Goal: Task Accomplishment & Management: Manage account settings

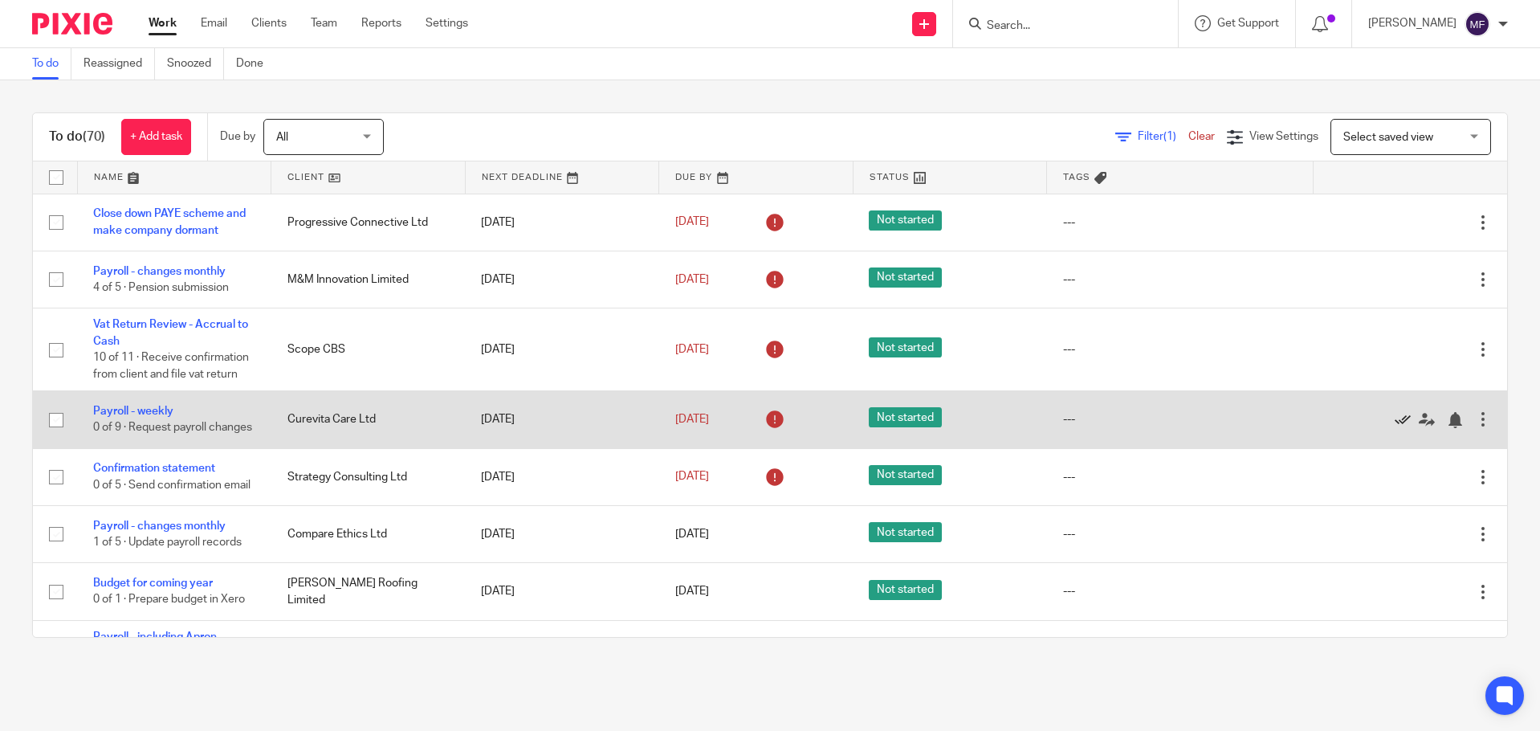
click at [1395, 428] on icon at bounding box center [1403, 420] width 16 height 16
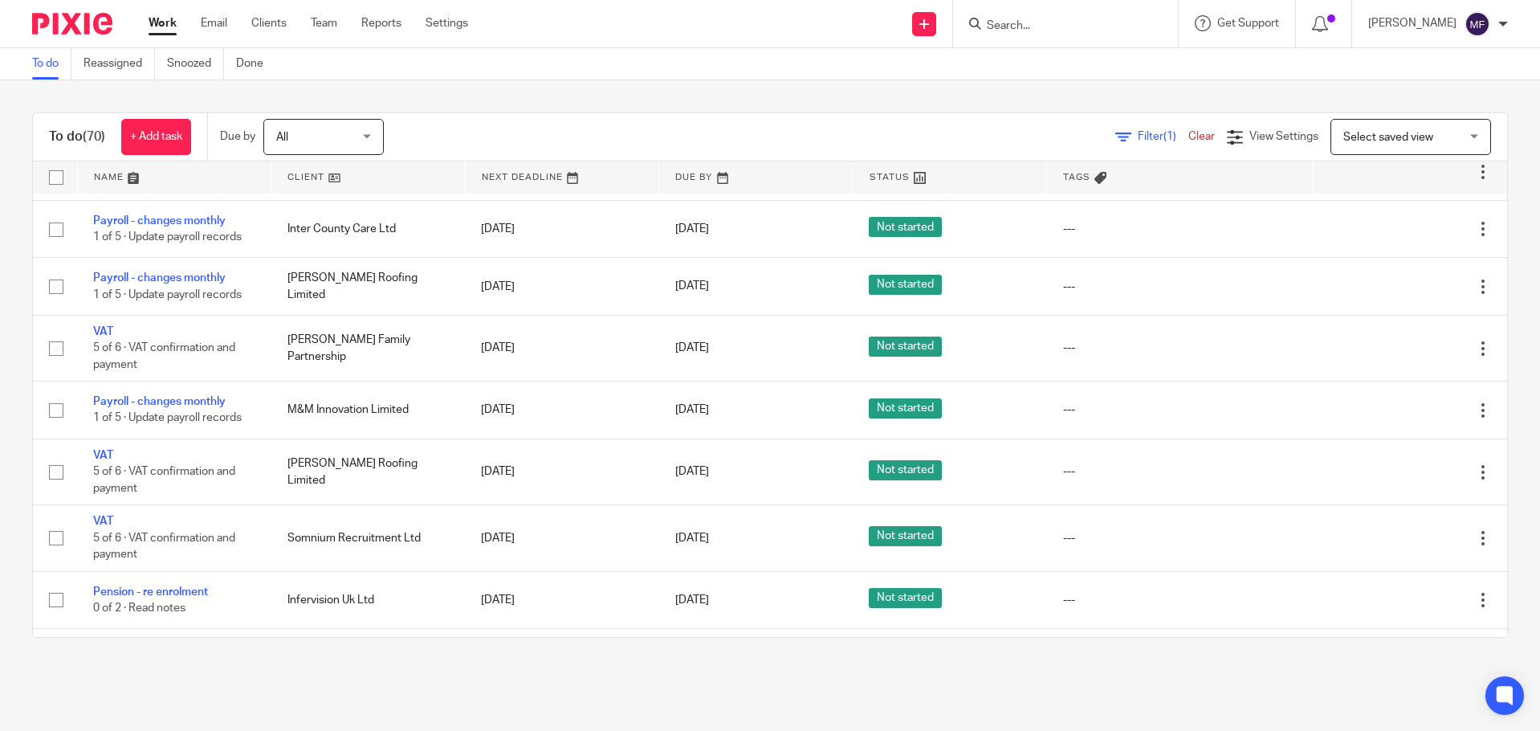
scroll to position [642, 0]
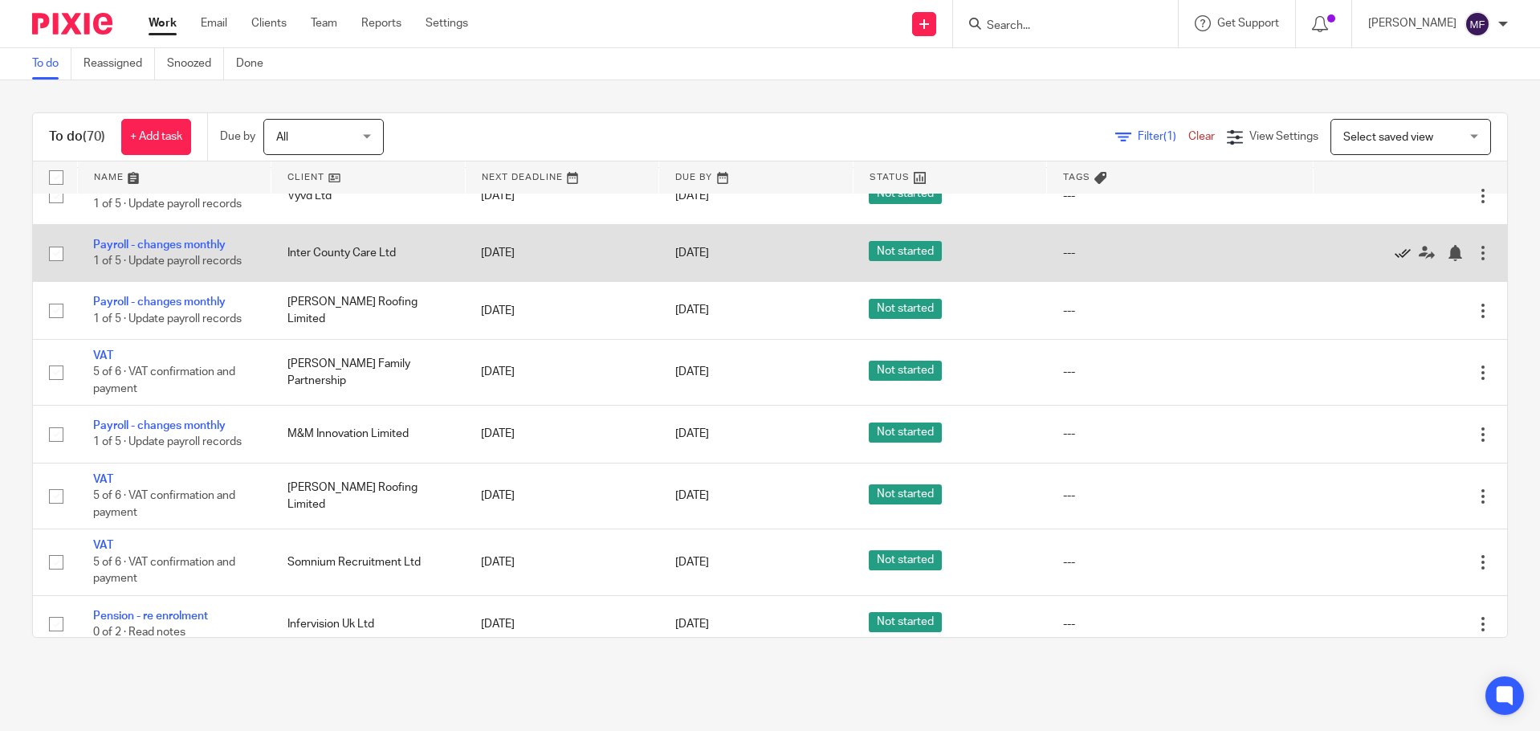
click at [1395, 261] on icon at bounding box center [1403, 253] width 16 height 16
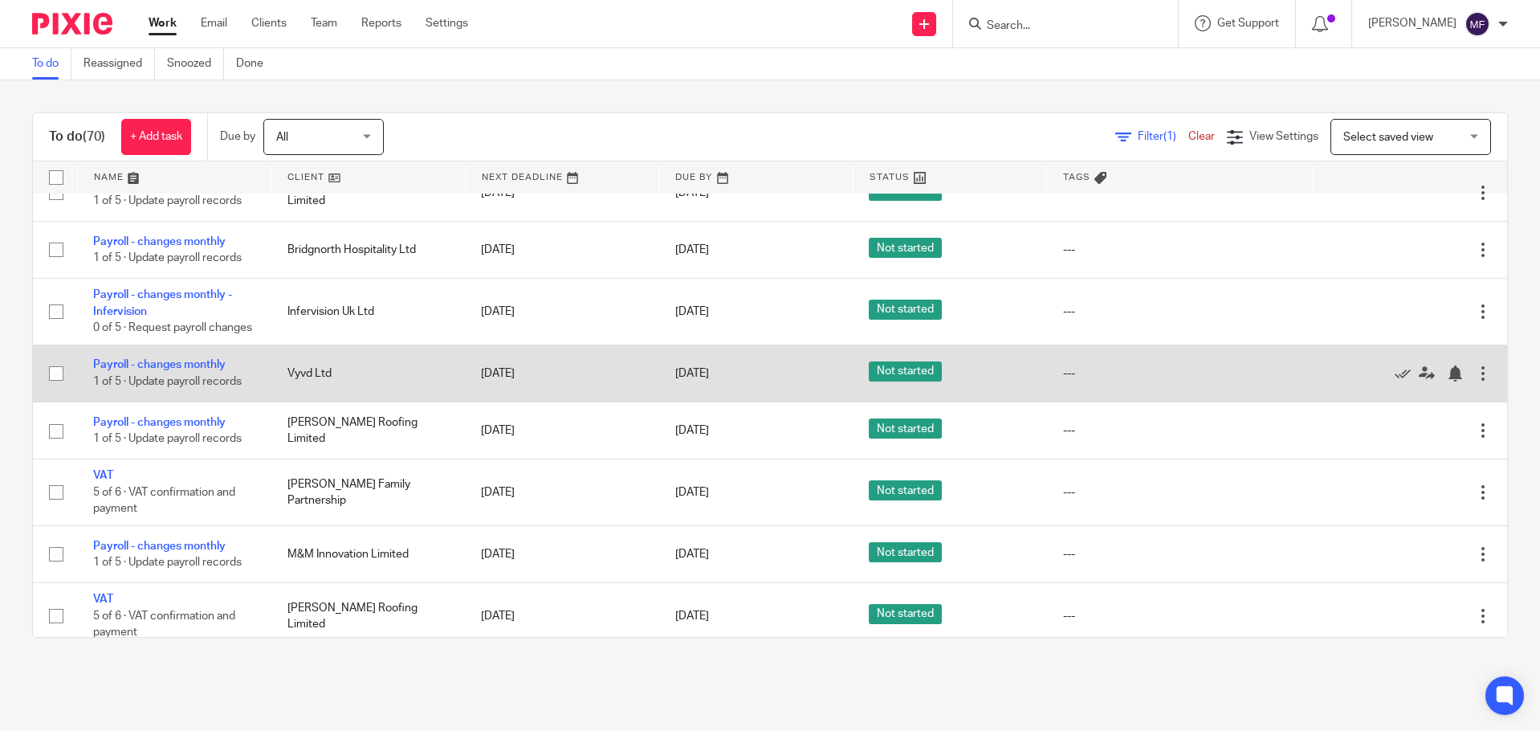
scroll to position [562, 0]
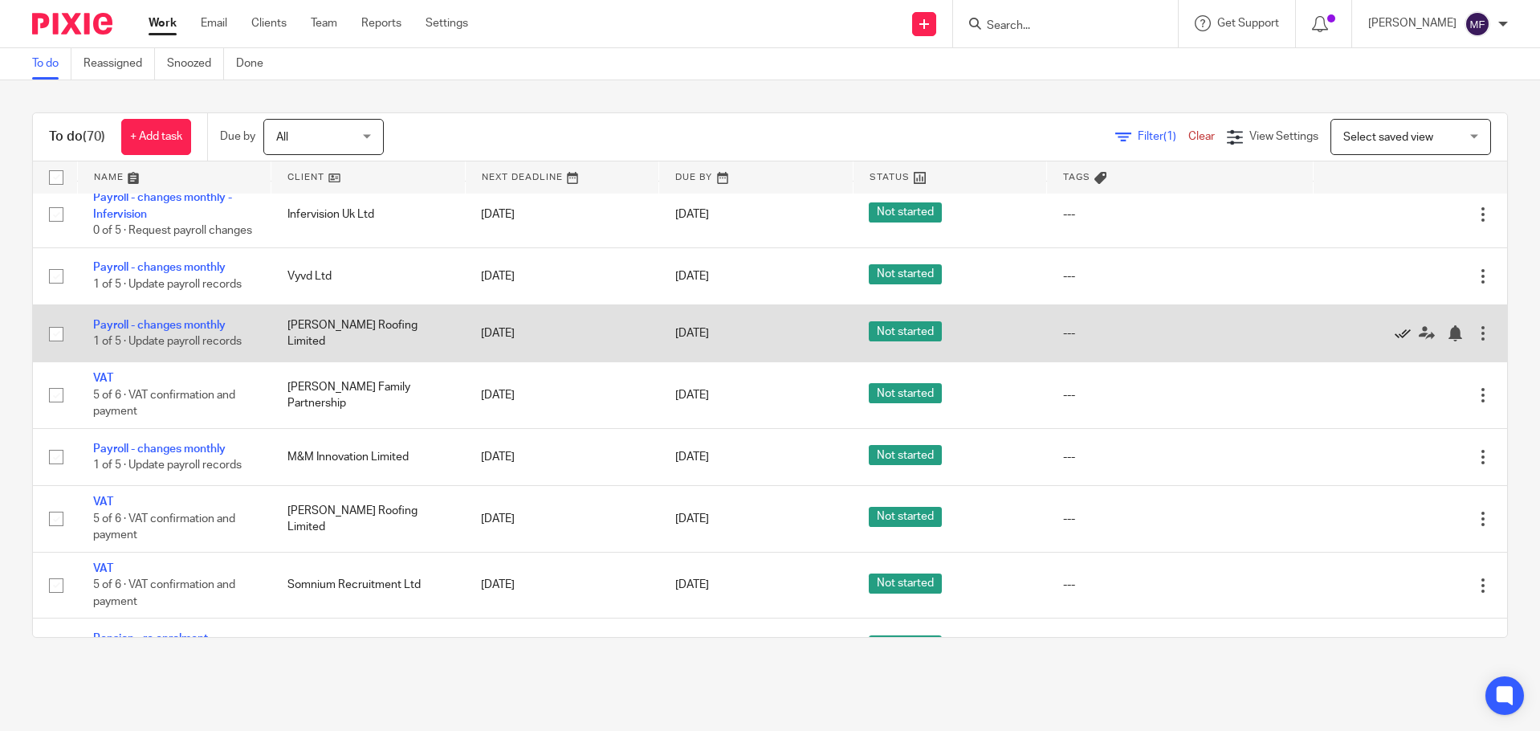
click at [1395, 341] on icon at bounding box center [1403, 333] width 16 height 16
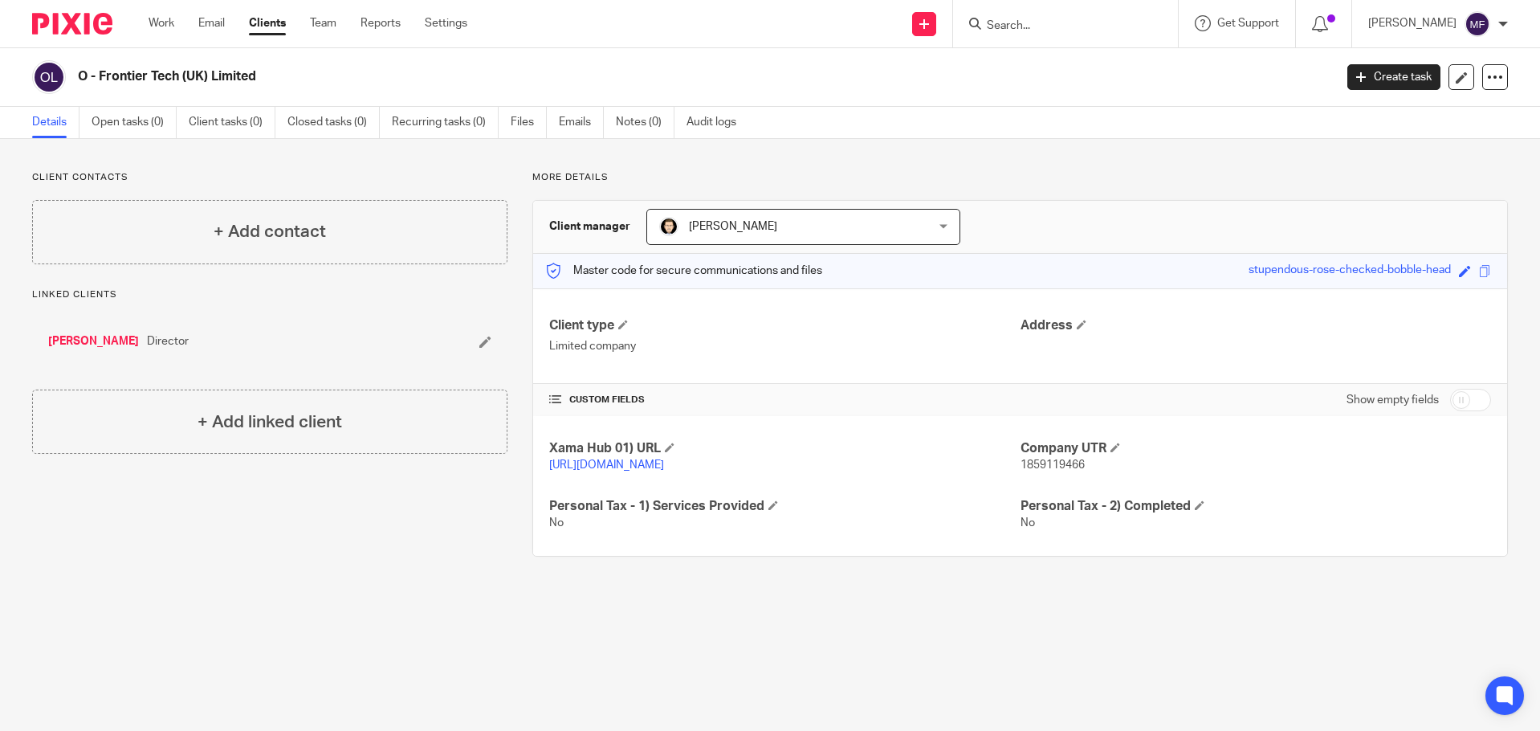
click at [67, 18] on img at bounding box center [72, 24] width 80 height 22
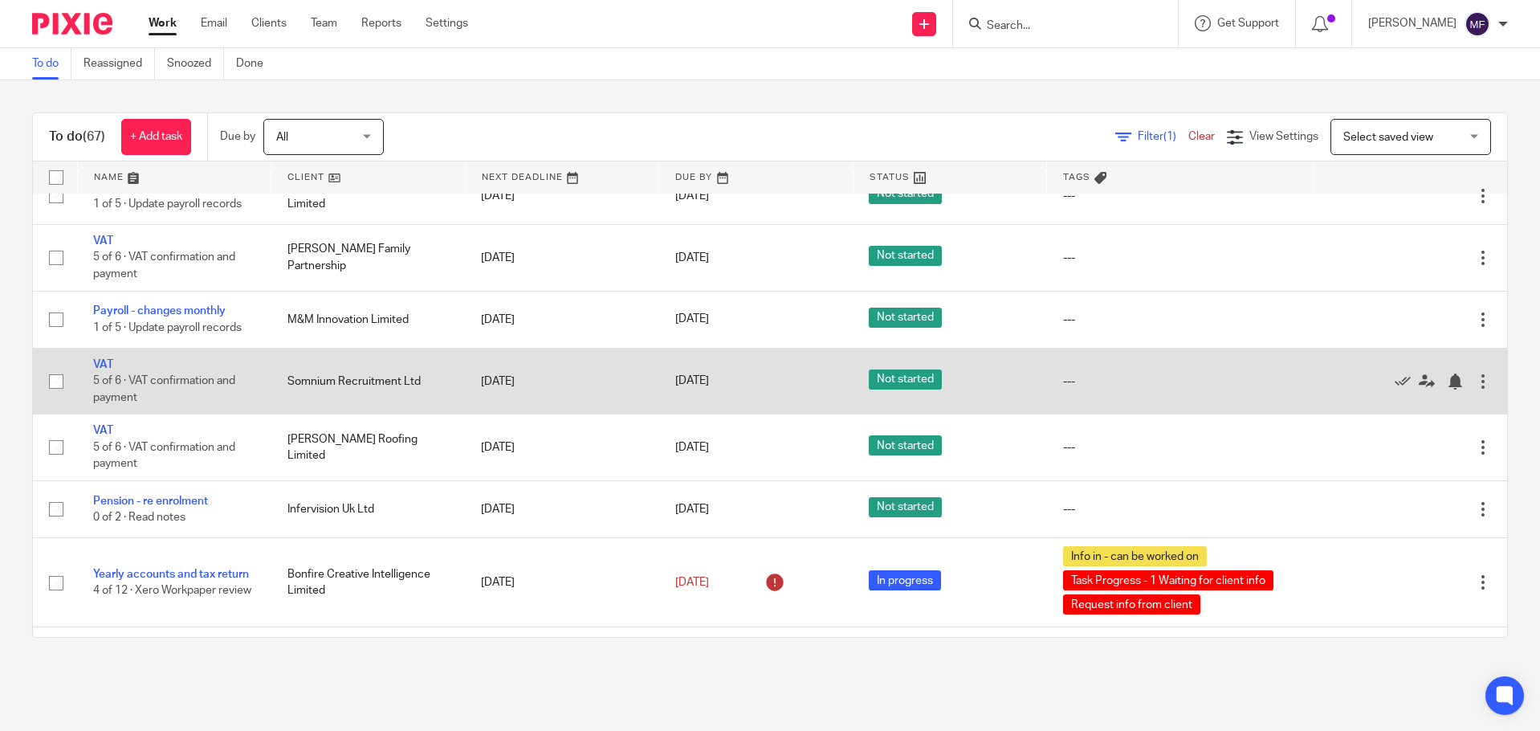
scroll to position [562, 0]
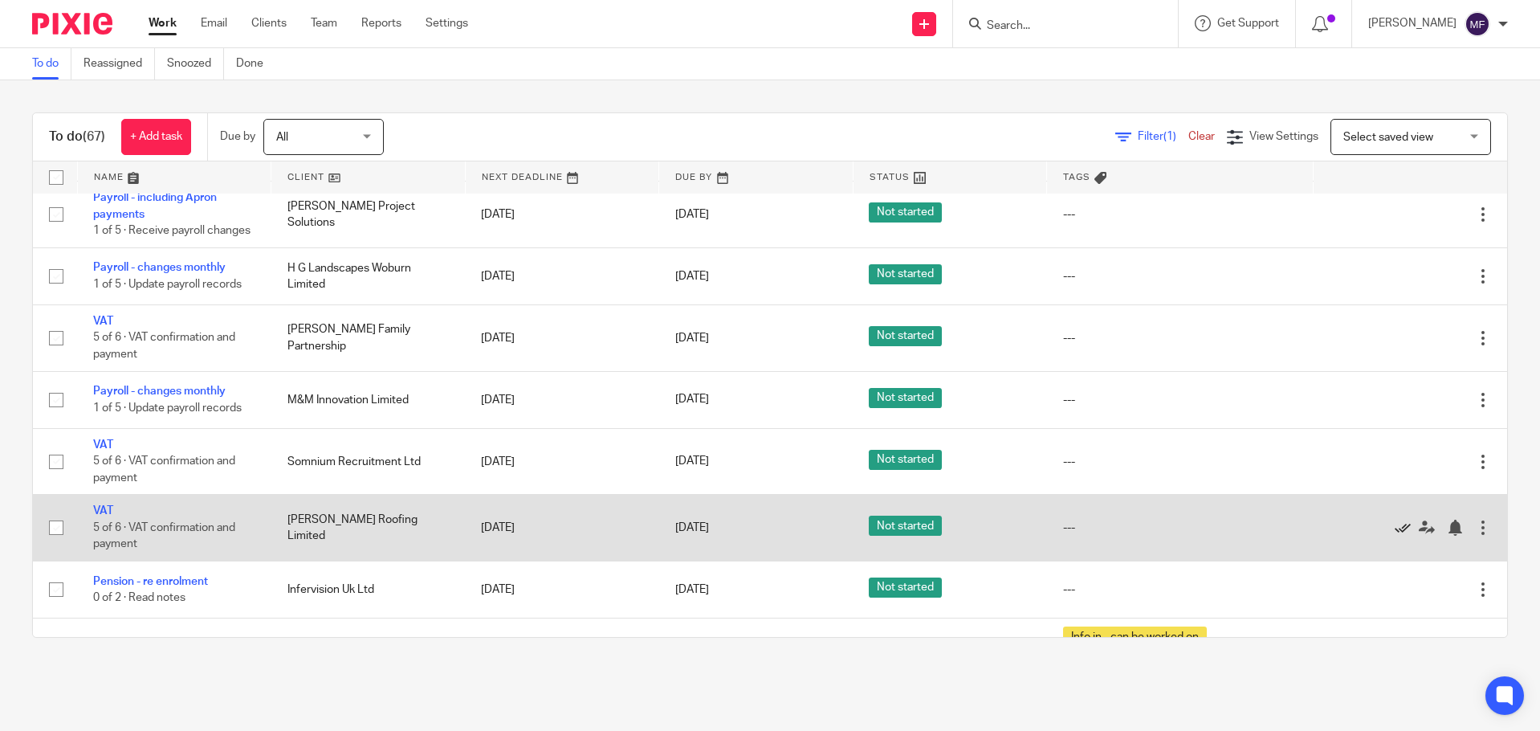
click at [1395, 536] on icon at bounding box center [1403, 528] width 16 height 16
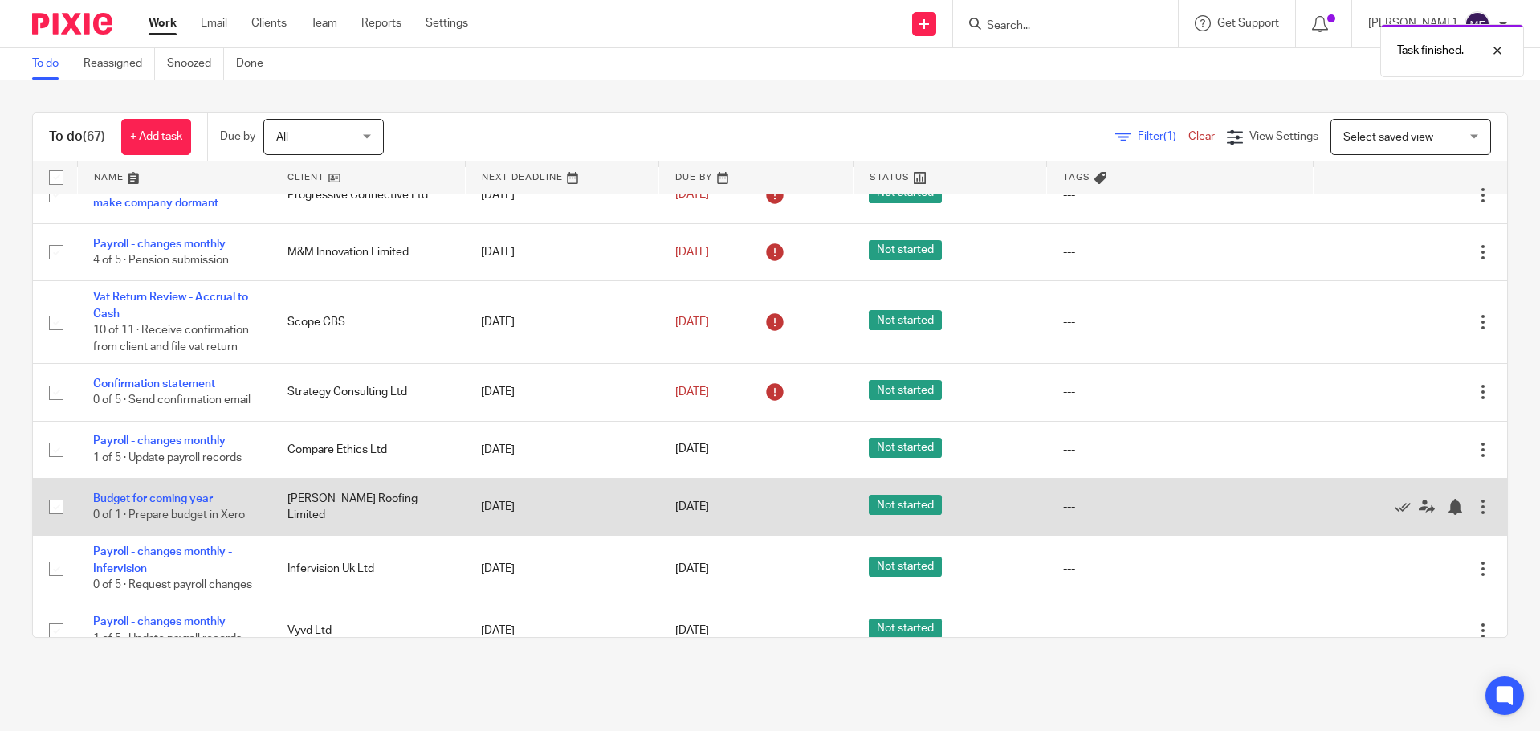
scroll to position [0, 0]
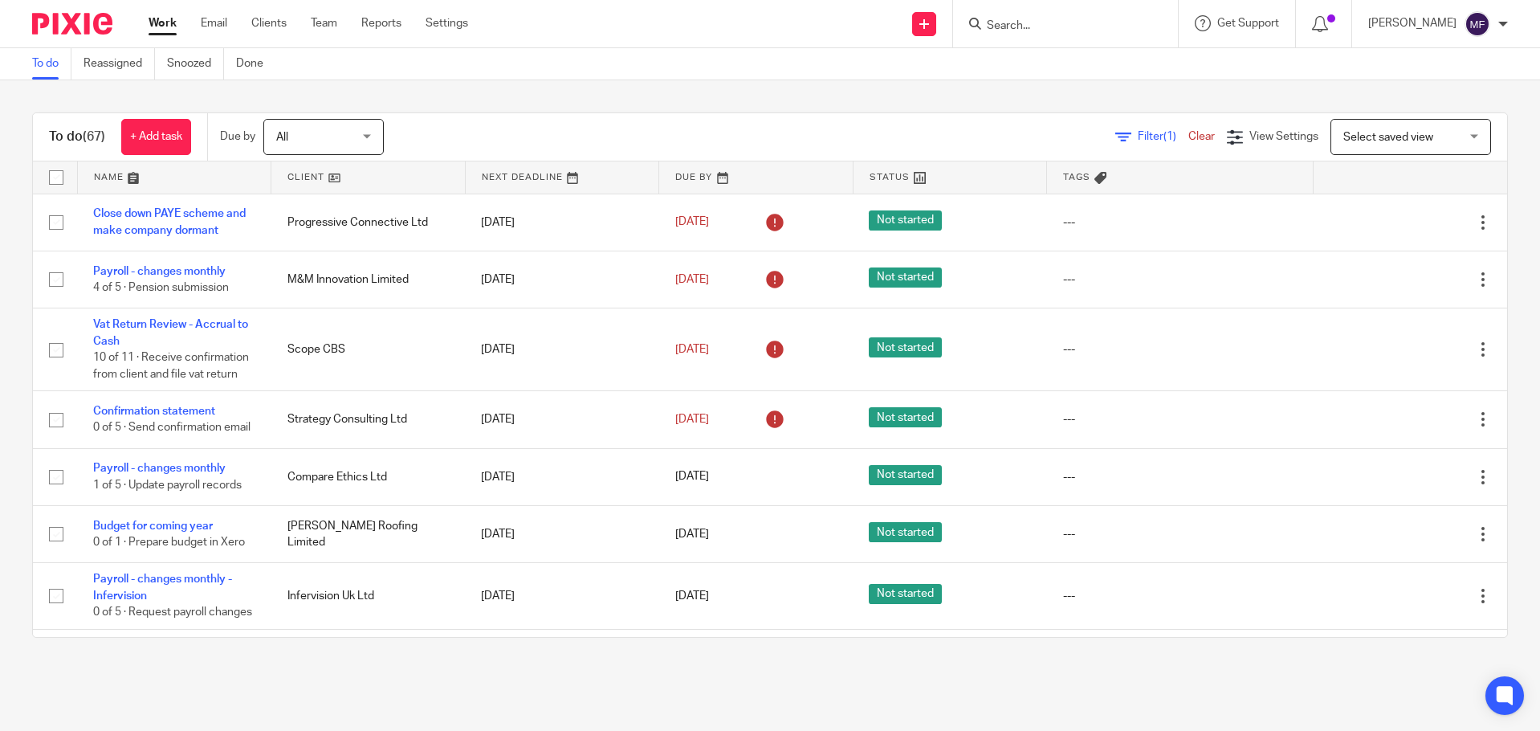
click at [73, 22] on img at bounding box center [72, 24] width 80 height 22
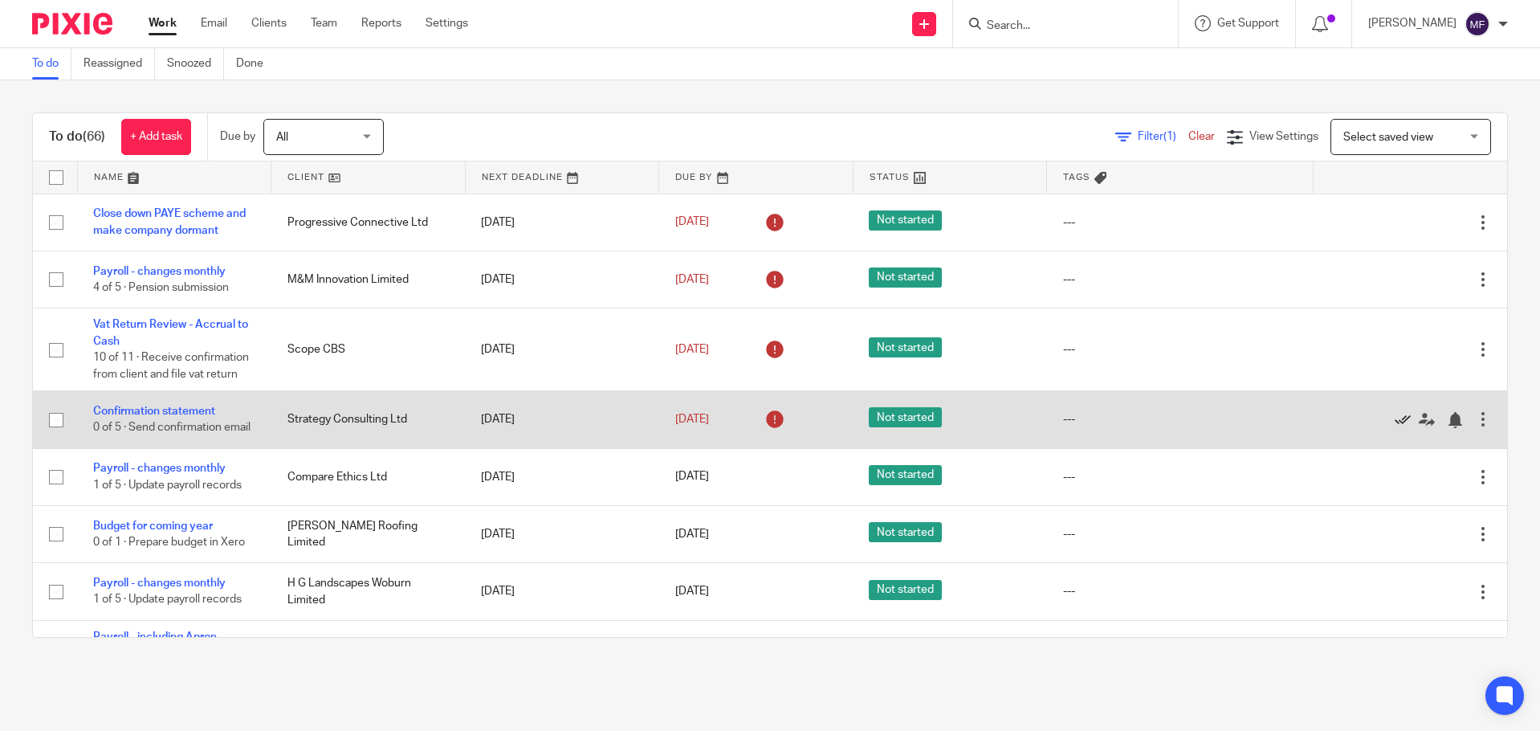
click at [1395, 428] on icon at bounding box center [1403, 420] width 16 height 16
